Goal: Browse casually: Explore the website without a specific task or goal

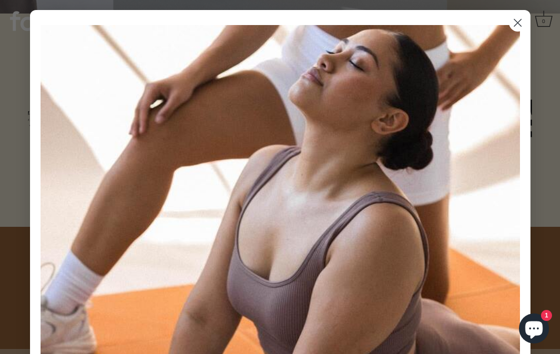
click at [520, 23] on circle "Close dialog" at bounding box center [517, 23] width 17 height 17
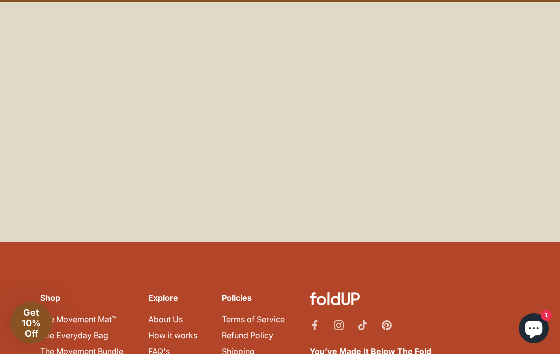
scroll to position [4581, 0]
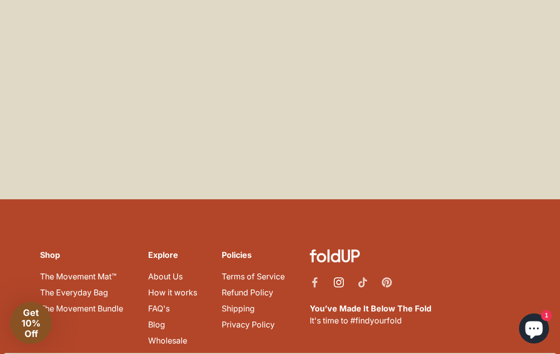
click at [340, 277] on icon "Instagram" at bounding box center [339, 282] width 10 height 10
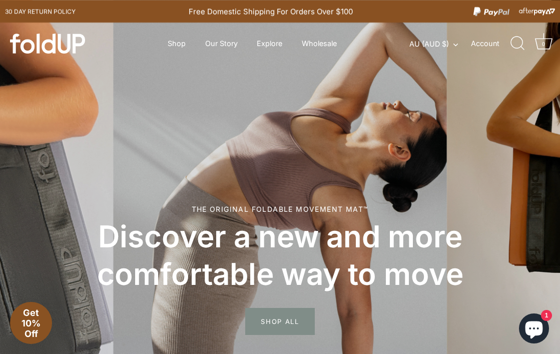
scroll to position [0, 0]
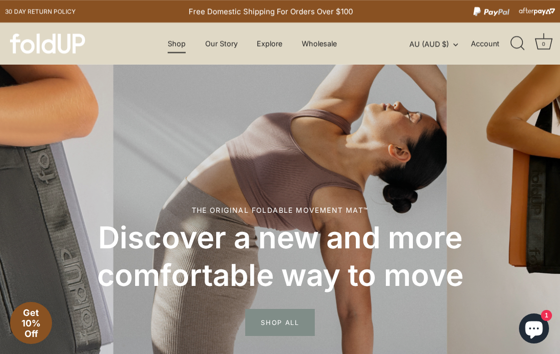
click at [181, 43] on link "Shop" at bounding box center [177, 43] width 36 height 19
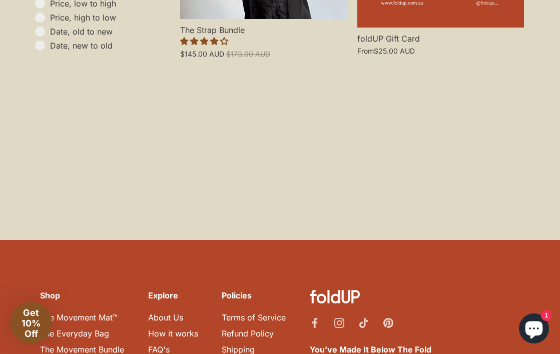
scroll to position [1268, 0]
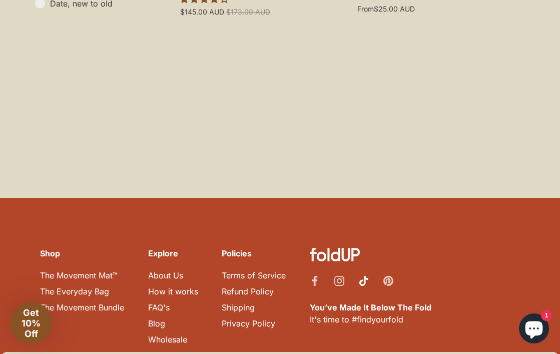
click at [363, 276] on icon "Tiktok" at bounding box center [363, 281] width 9 height 10
